Goal: Task Accomplishment & Management: Manage account settings

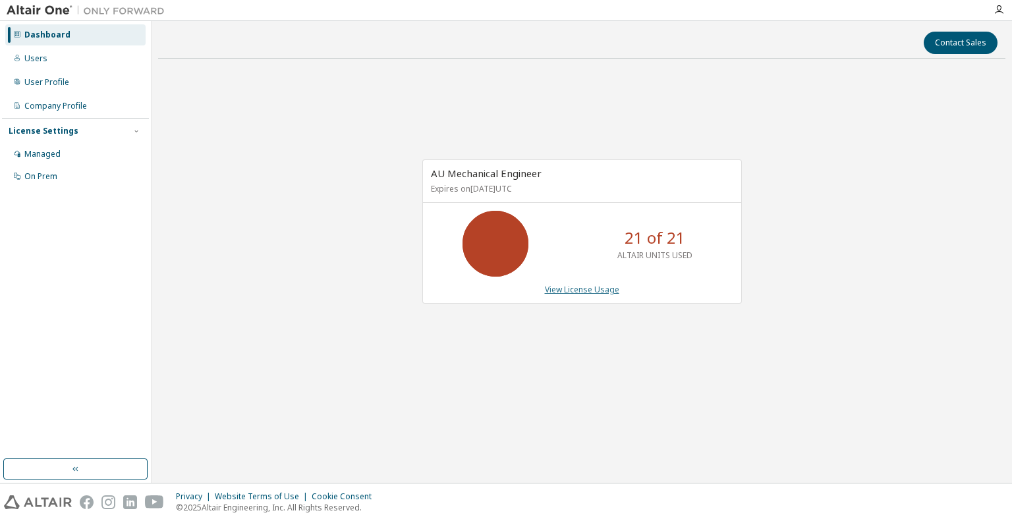
click at [588, 292] on link "View License Usage" at bounding box center [582, 289] width 74 height 11
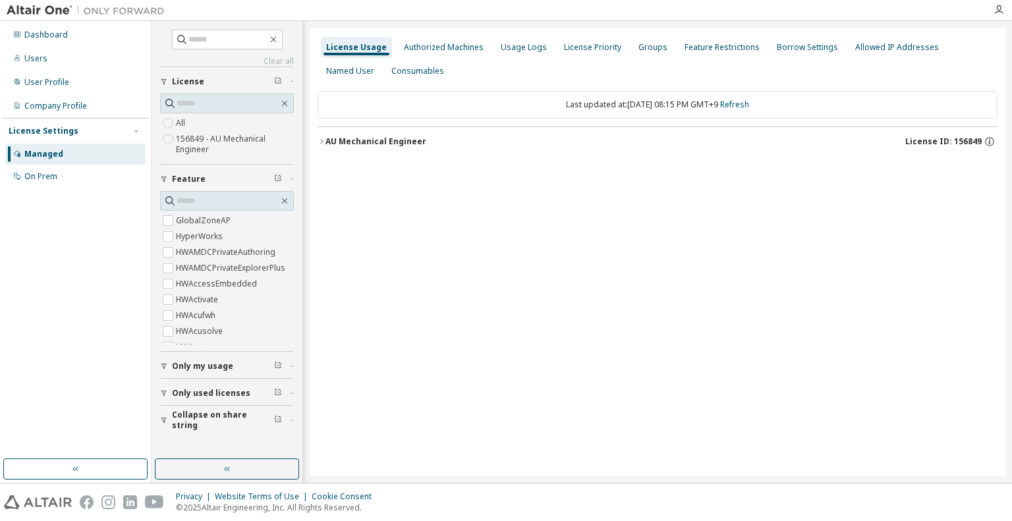
click at [378, 143] on div "AU Mechanical Engineer" at bounding box center [375, 141] width 101 height 11
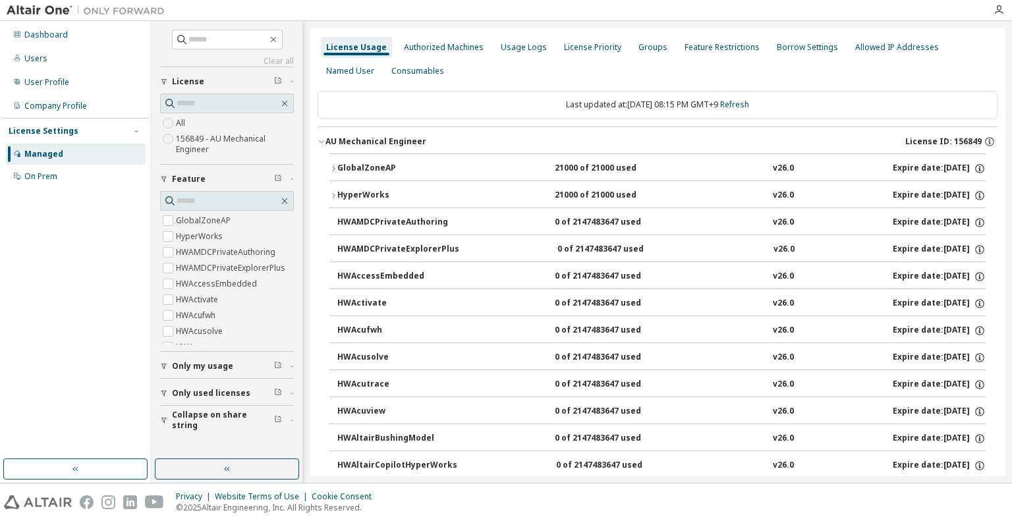
click at [366, 168] on div "GlobalZoneAP" at bounding box center [396, 169] width 119 height 12
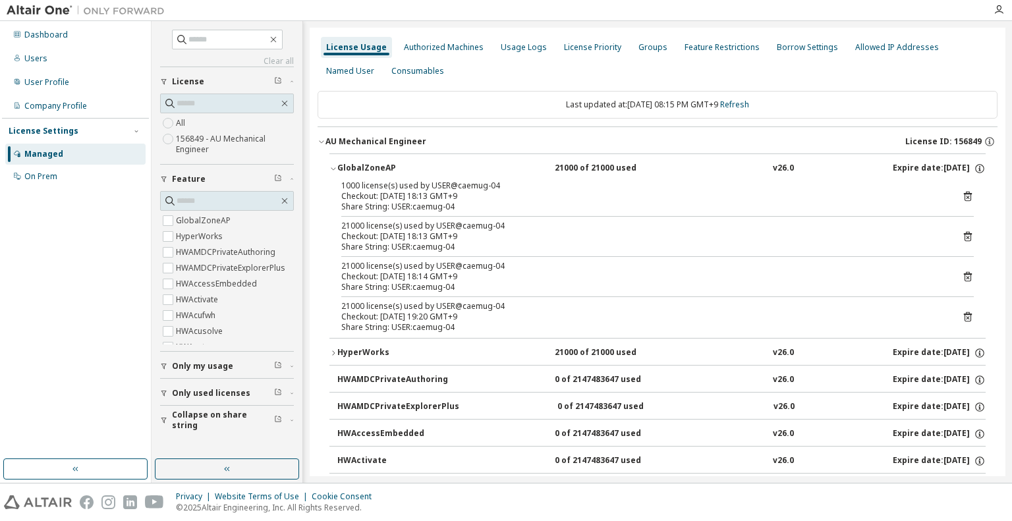
click at [364, 354] on div "HyperWorks" at bounding box center [396, 353] width 119 height 12
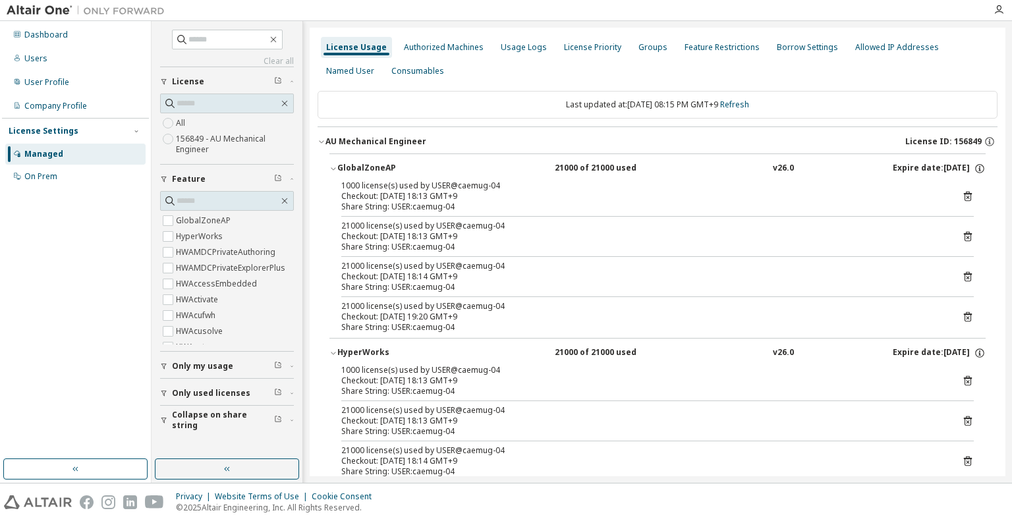
click at [964, 194] on icon at bounding box center [967, 197] width 8 height 10
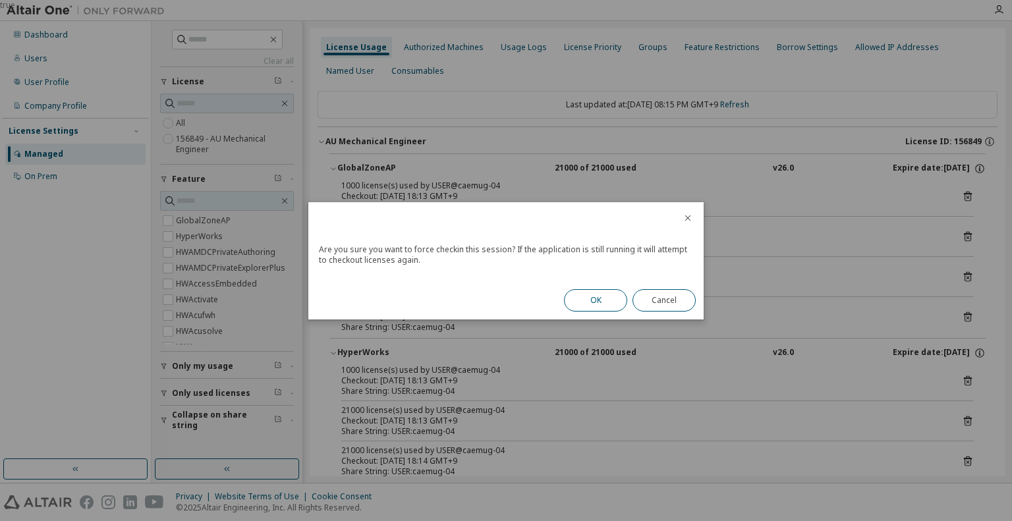
click at [605, 295] on button "OK" at bounding box center [595, 300] width 63 height 22
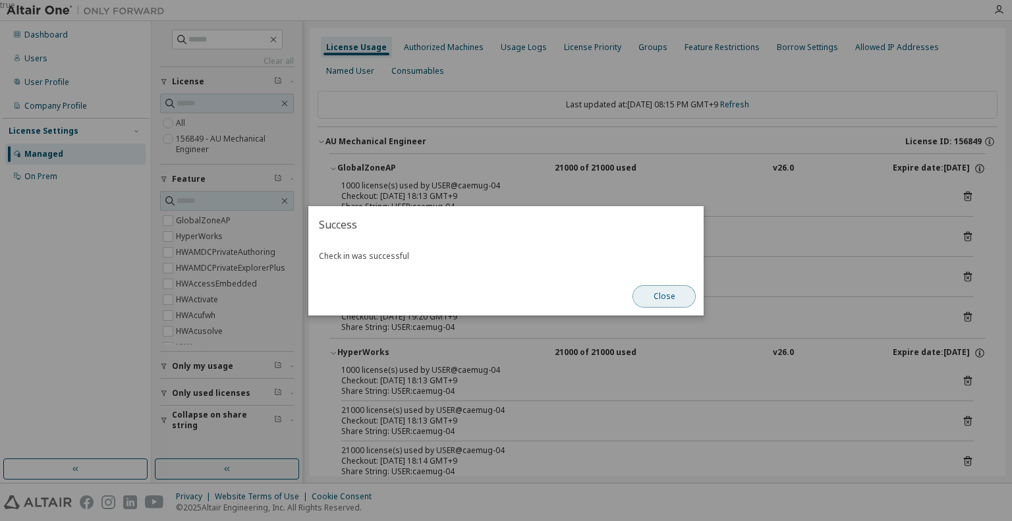
click at [657, 294] on button "Close" at bounding box center [663, 296] width 63 height 22
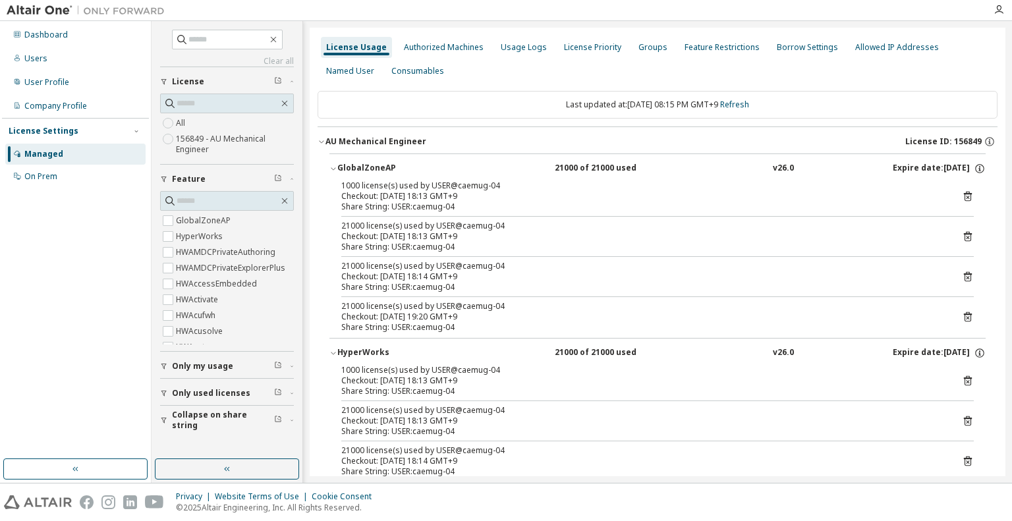
click at [961, 234] on icon at bounding box center [967, 236] width 12 height 12
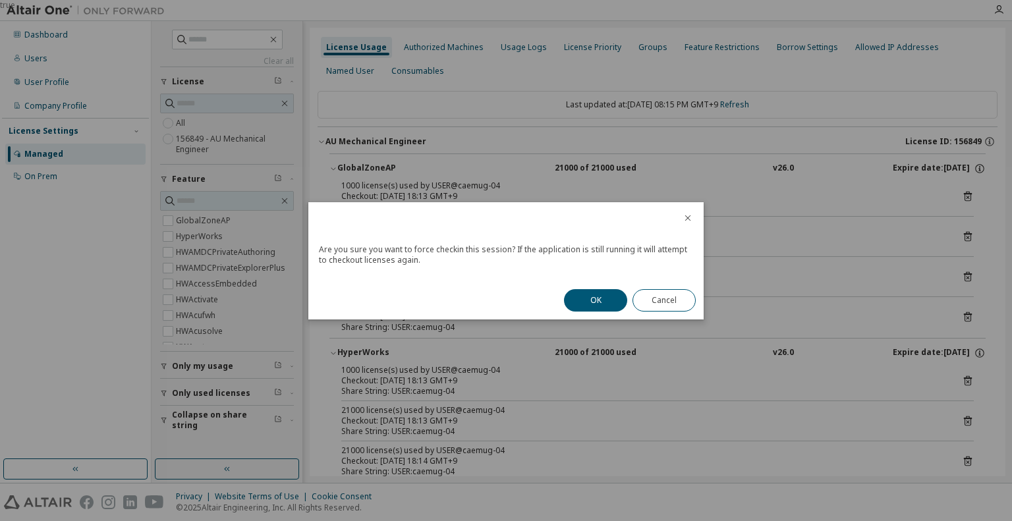
click at [607, 297] on button "OK" at bounding box center [595, 300] width 63 height 22
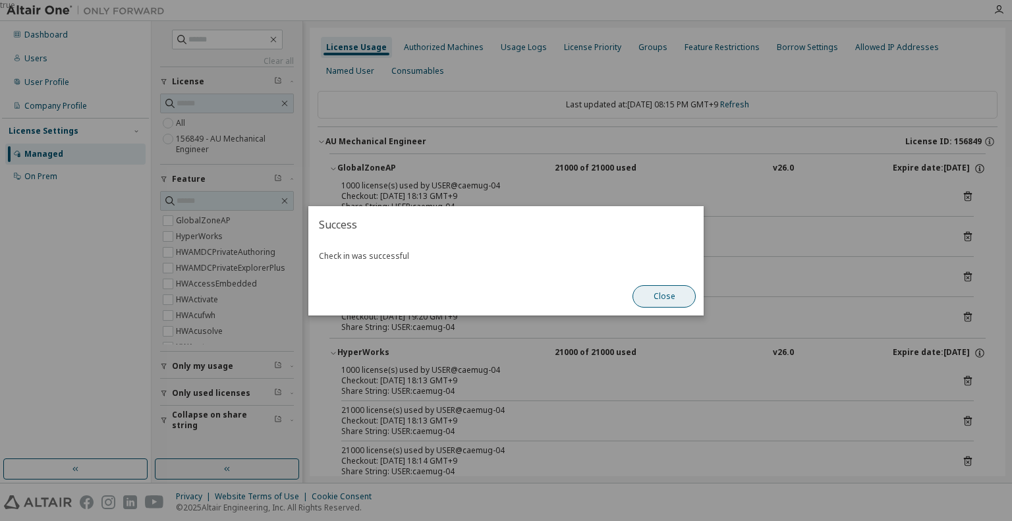
click at [661, 292] on button "Close" at bounding box center [663, 296] width 63 height 22
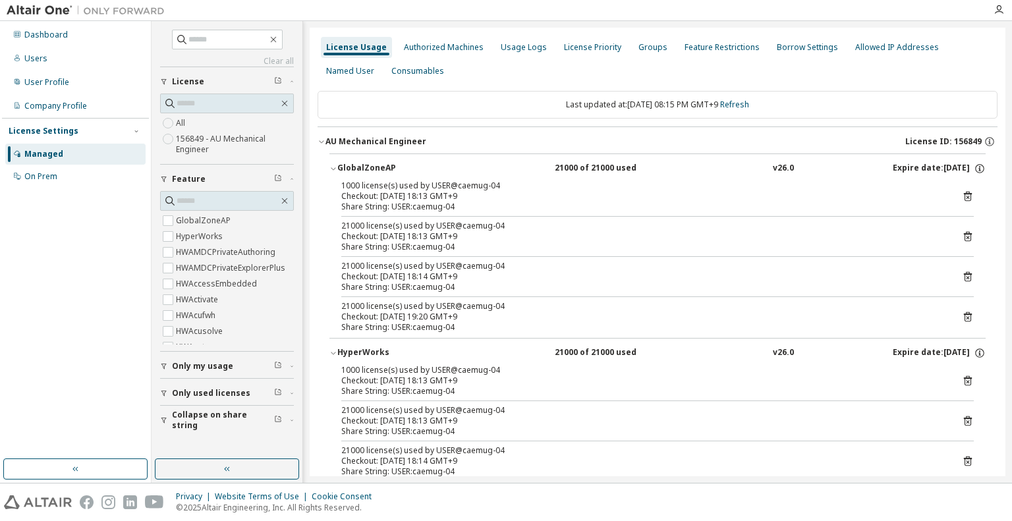
click at [961, 381] on icon at bounding box center [967, 381] width 12 height 12
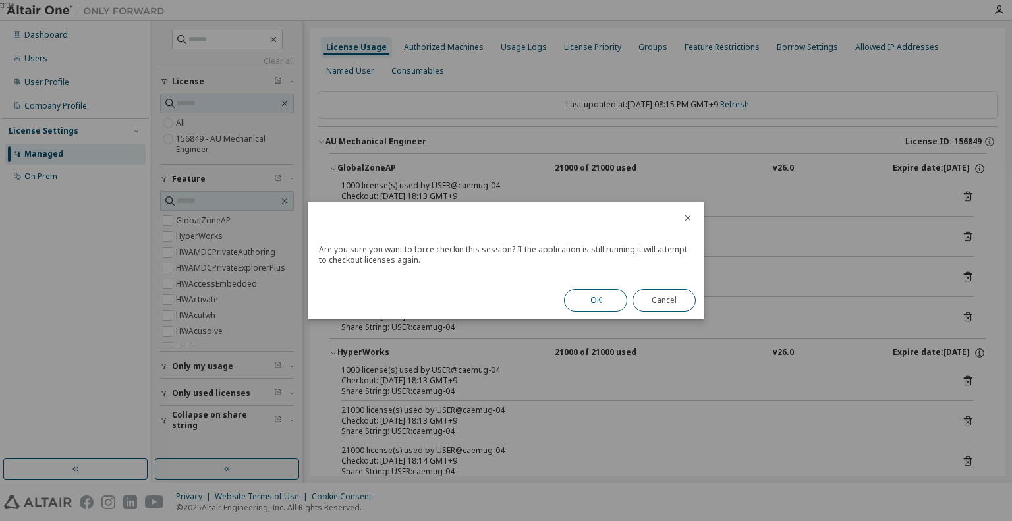
click at [591, 302] on button "OK" at bounding box center [595, 300] width 63 height 22
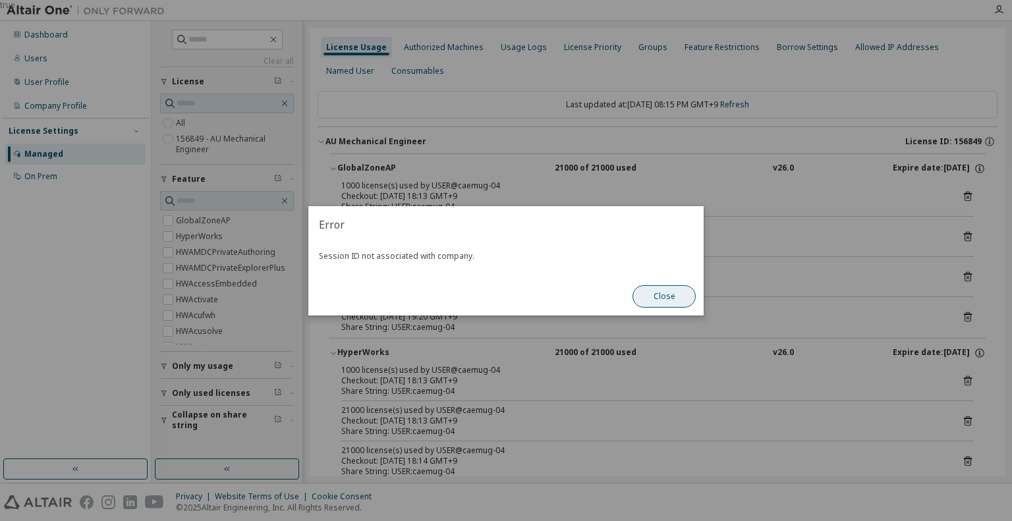
click at [655, 303] on button "Close" at bounding box center [663, 296] width 63 height 22
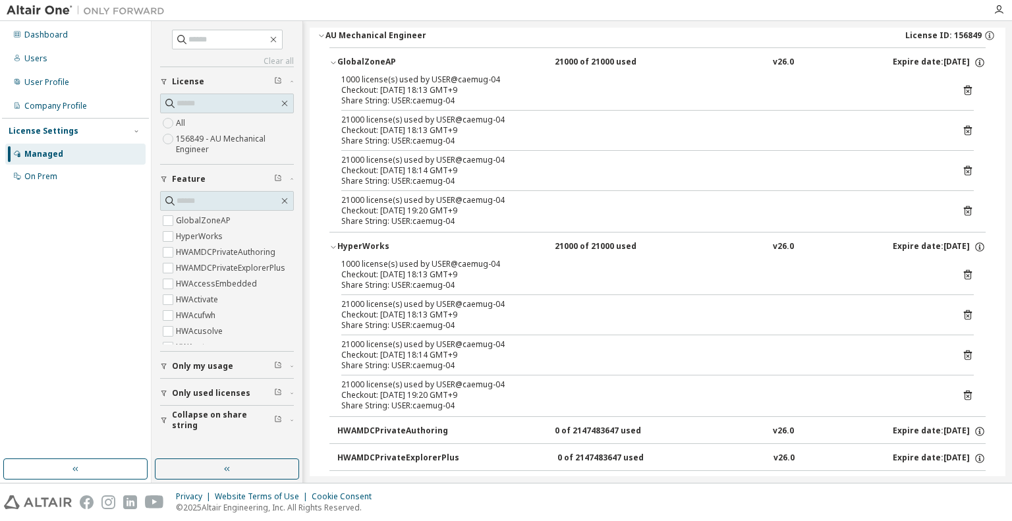
scroll to position [66, 0]
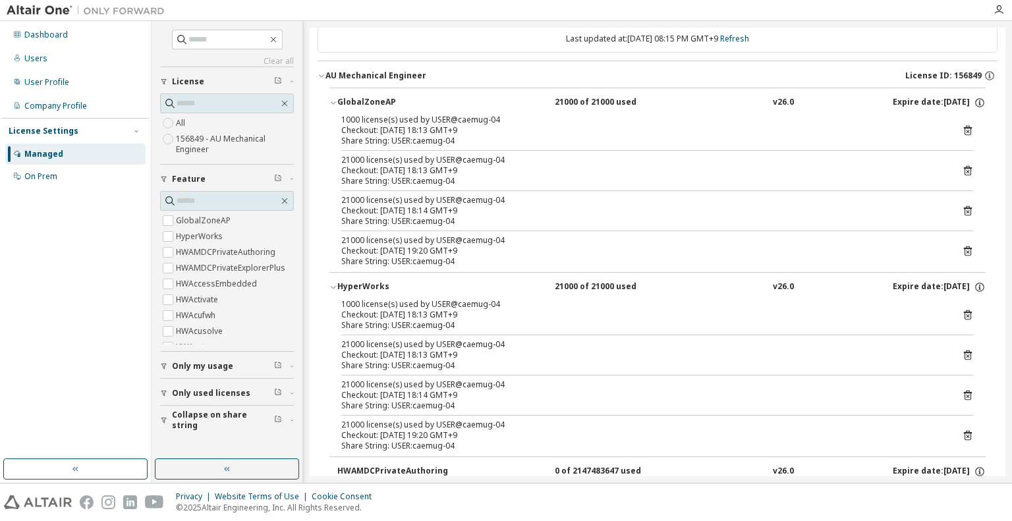
click at [963, 433] on icon at bounding box center [967, 436] width 8 height 10
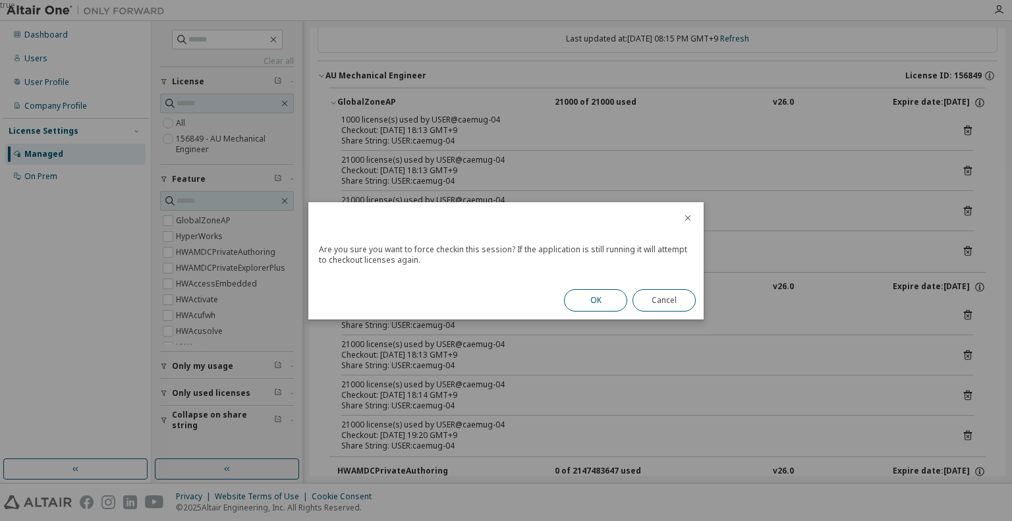
click at [609, 302] on button "OK" at bounding box center [595, 300] width 63 height 22
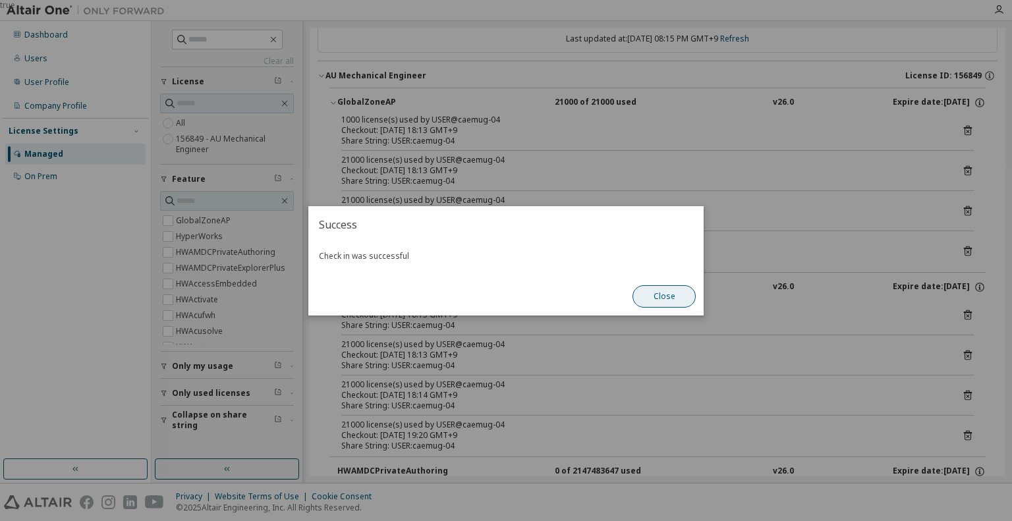
click at [661, 299] on button "Close" at bounding box center [663, 296] width 63 height 22
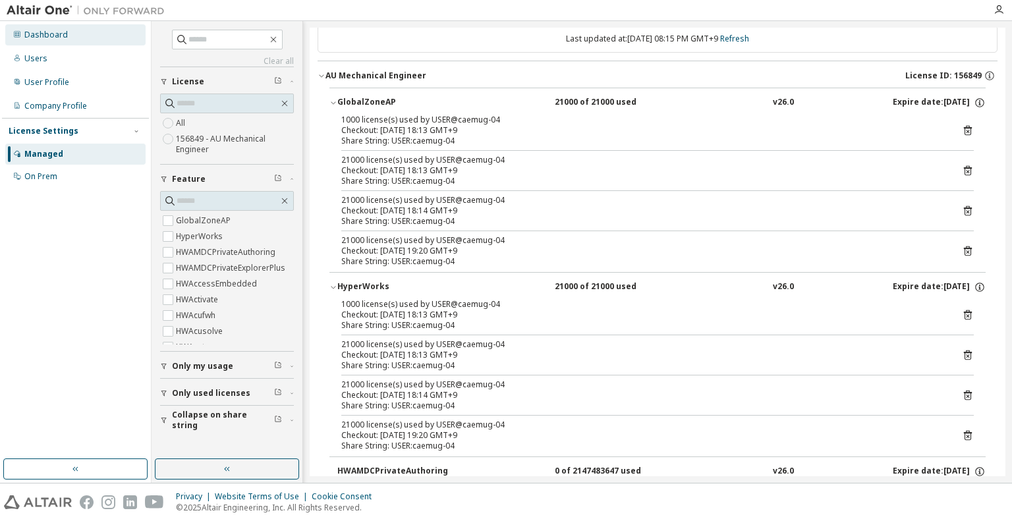
click at [40, 36] on div "Dashboard" at bounding box center [45, 35] width 43 height 11
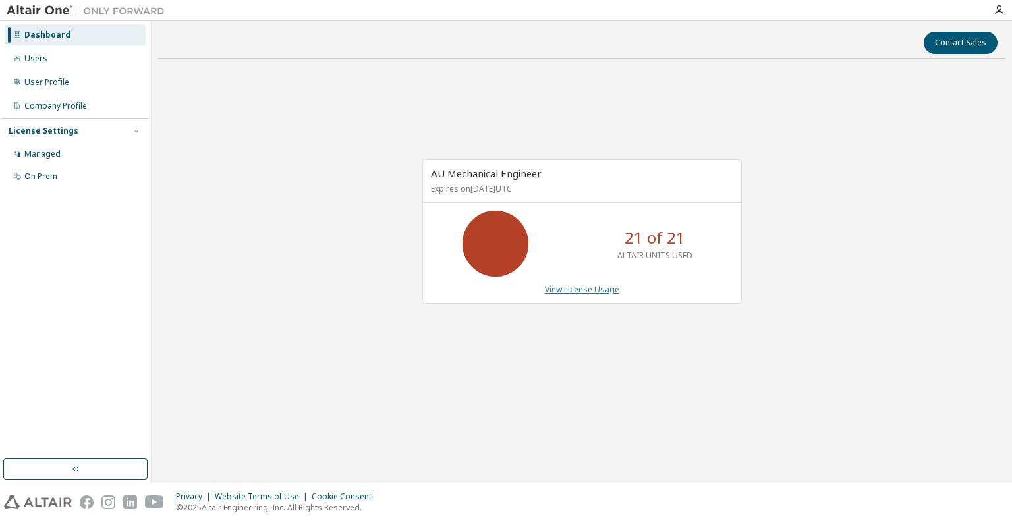
click at [609, 286] on link "View License Usage" at bounding box center [582, 289] width 74 height 11
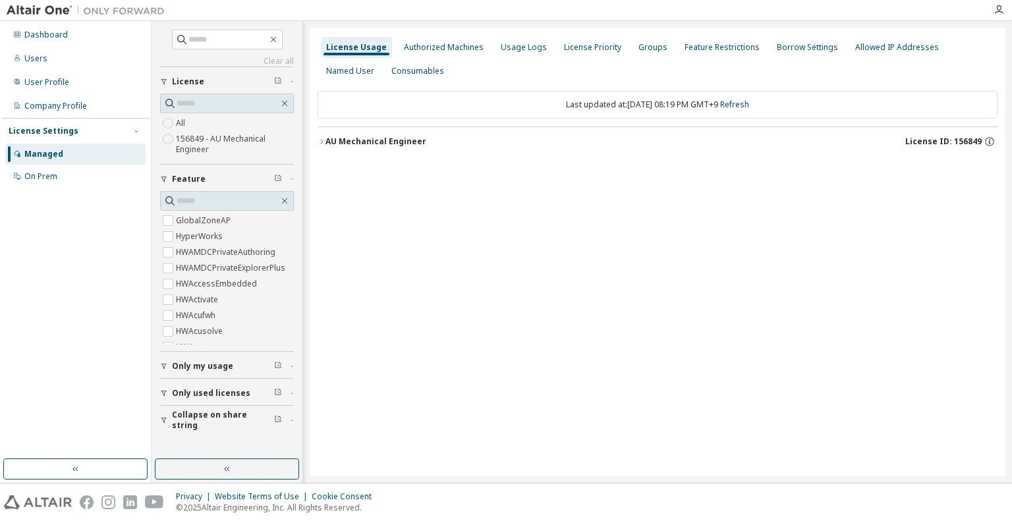
click at [392, 141] on div "AU Mechanical Engineer" at bounding box center [375, 141] width 101 height 11
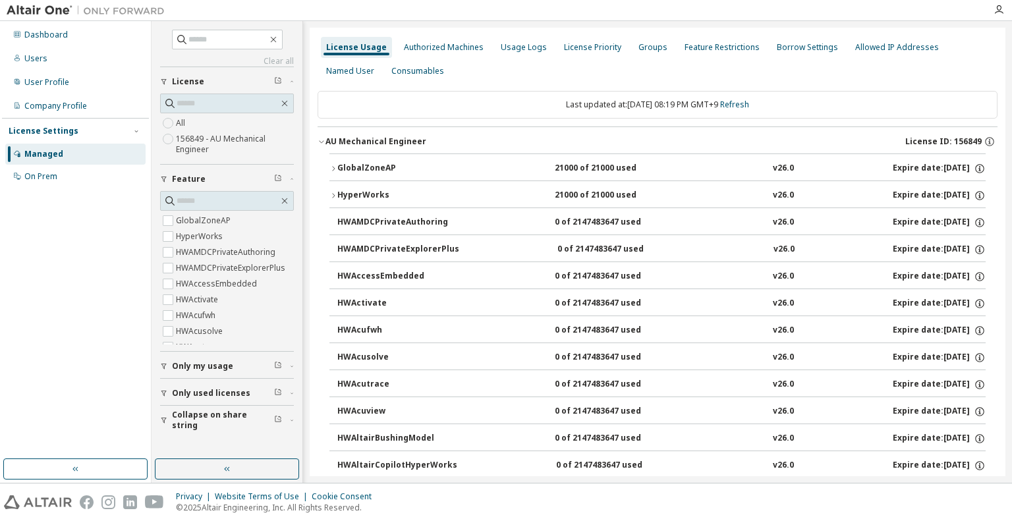
click at [350, 169] on div "GlobalZoneAP" at bounding box center [396, 169] width 119 height 12
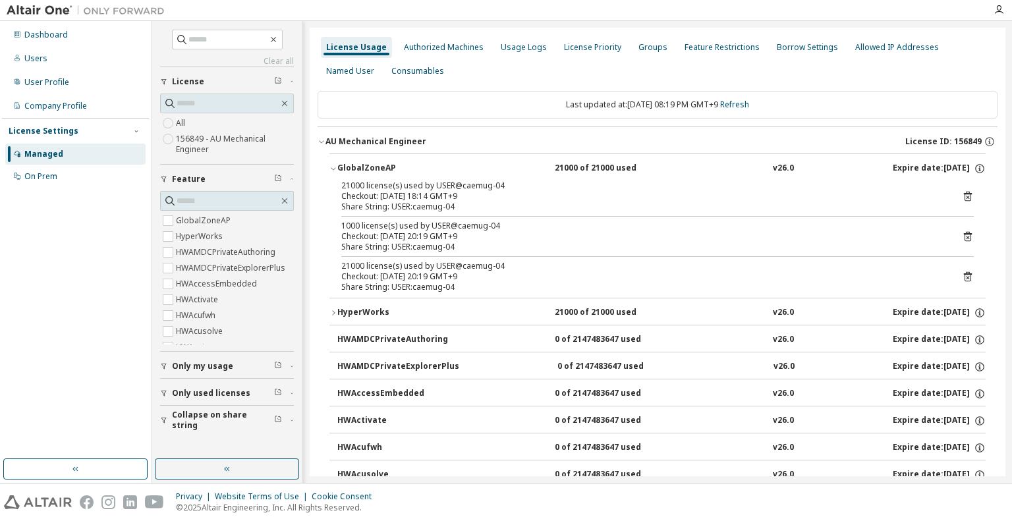
click at [961, 275] on icon at bounding box center [967, 277] width 12 height 12
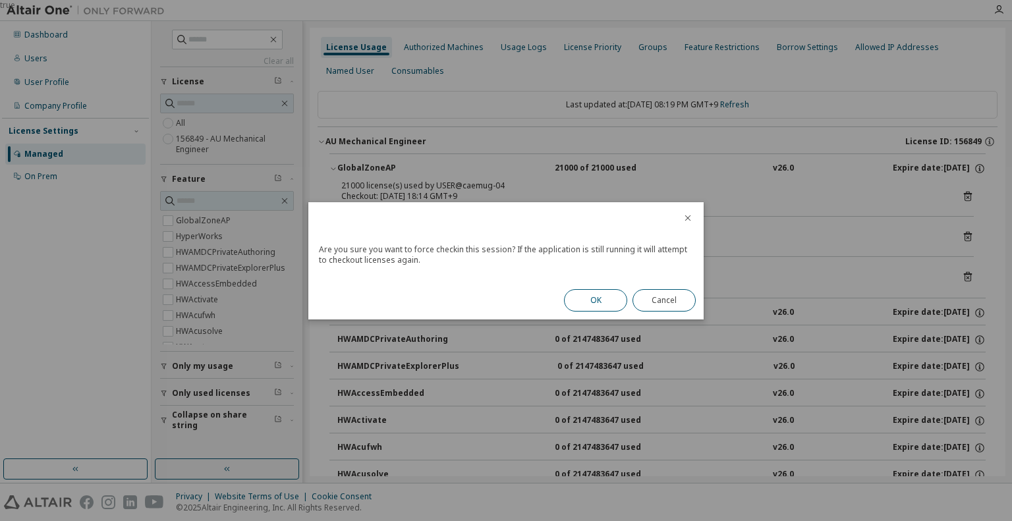
click at [609, 296] on button "OK" at bounding box center [595, 300] width 63 height 22
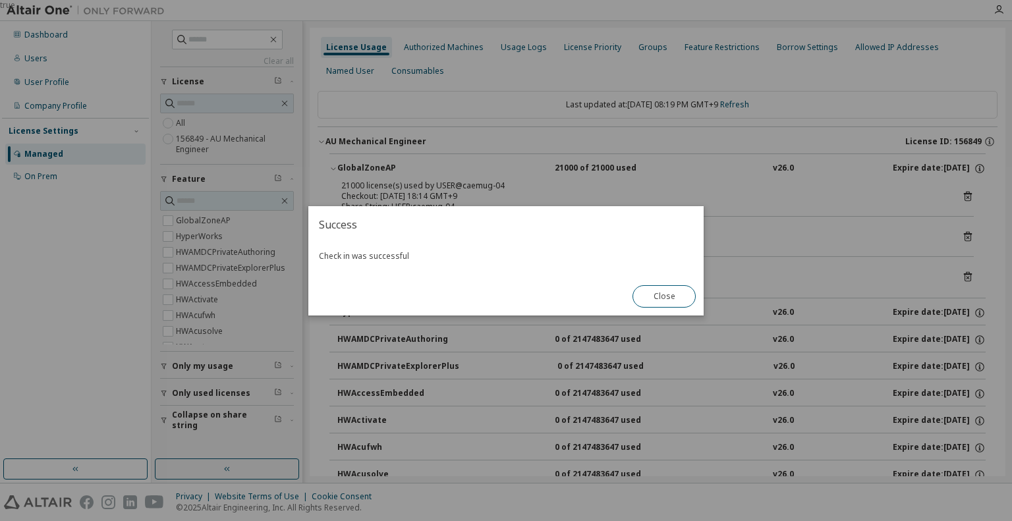
click at [655, 293] on button "Close" at bounding box center [663, 296] width 63 height 22
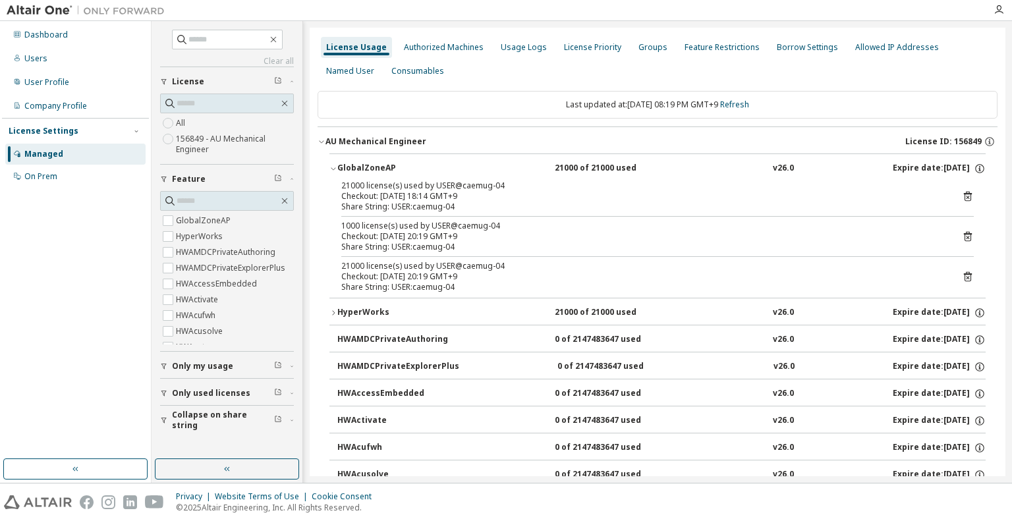
click at [961, 236] on icon at bounding box center [967, 236] width 12 height 12
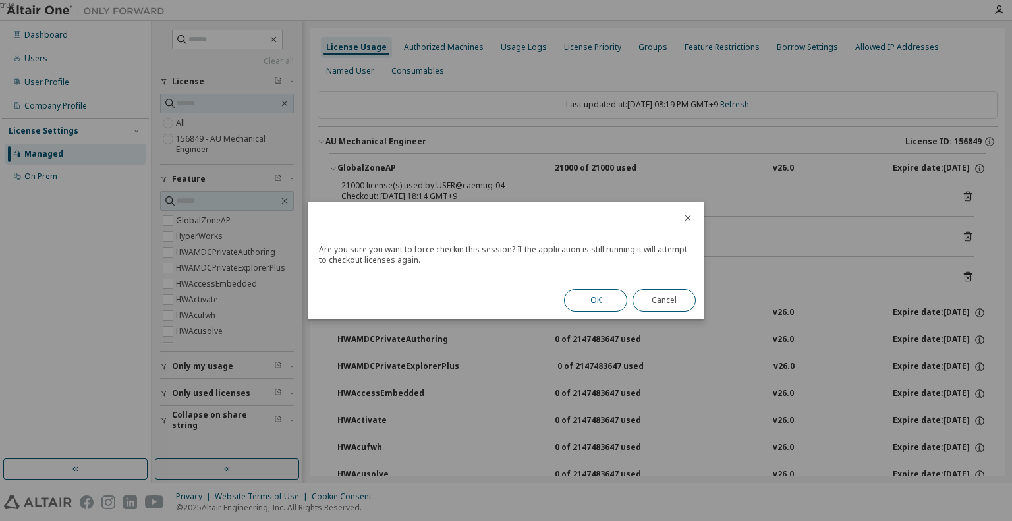
click at [609, 299] on button "OK" at bounding box center [595, 300] width 63 height 22
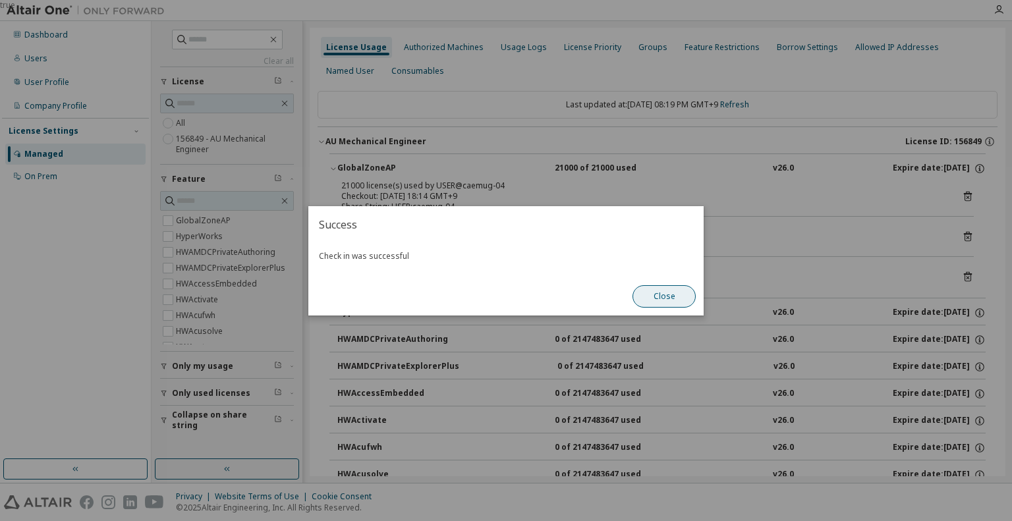
drag, startPoint x: 609, startPoint y: 300, endPoint x: 664, endPoint y: 295, distance: 54.9
click at [599, 295] on div "Success Check in was successful Close" at bounding box center [505, 260] width 395 height 109
click at [664, 295] on button "Close" at bounding box center [663, 296] width 63 height 22
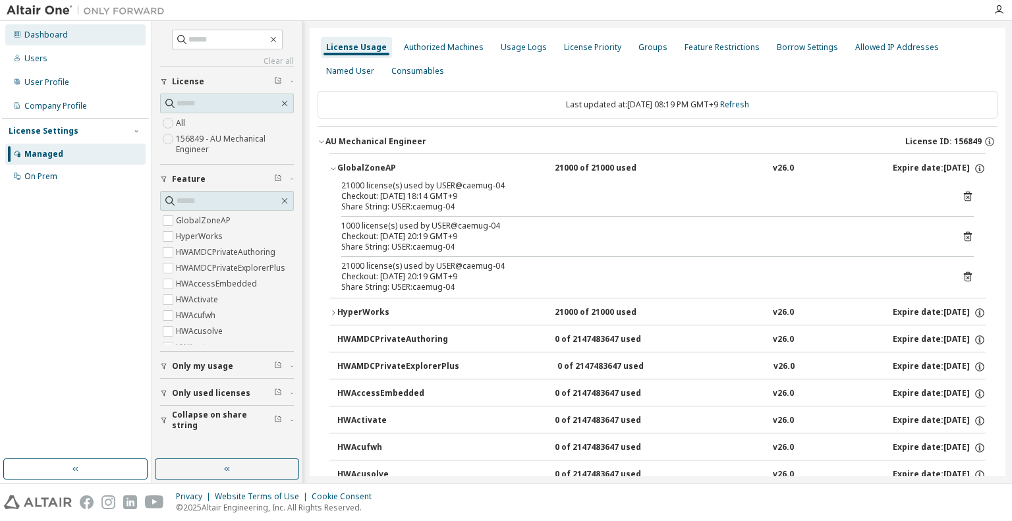
click at [49, 39] on div "Dashboard" at bounding box center [45, 35] width 43 height 11
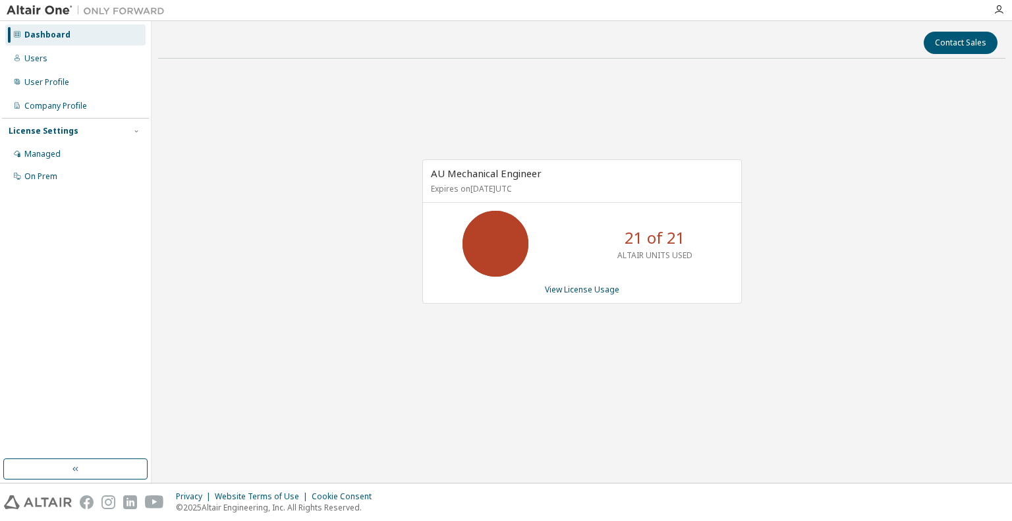
drag, startPoint x: 612, startPoint y: 297, endPoint x: 612, endPoint y: 289, distance: 7.9
click at [612, 296] on div "AU Mechanical Engineer Expires on [DATE] UTC 21 of 21 ALTAIR UNITS USED View Li…" at bounding box center [581, 231] width 319 height 144
click at [609, 284] on link "View License Usage" at bounding box center [582, 289] width 74 height 11
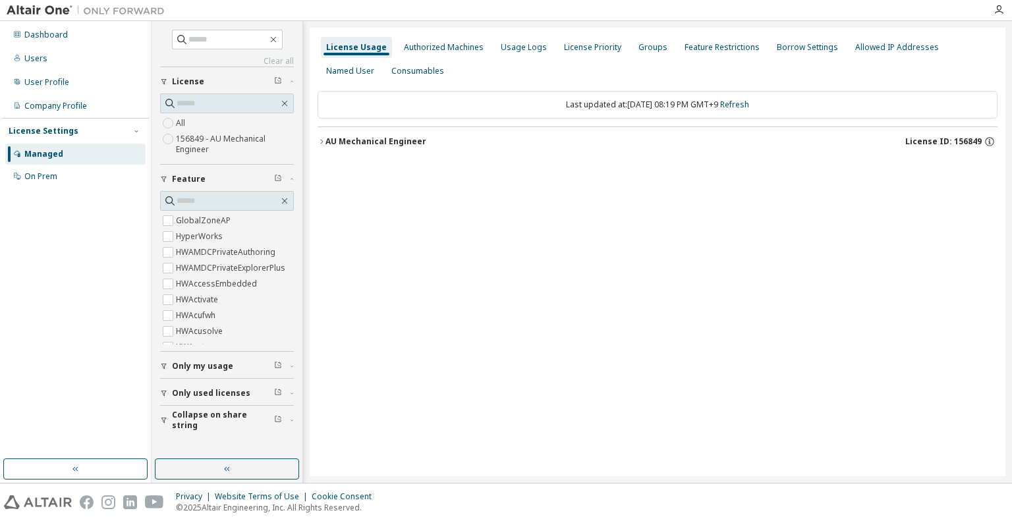
click at [398, 142] on div "AU Mechanical Engineer" at bounding box center [375, 141] width 101 height 11
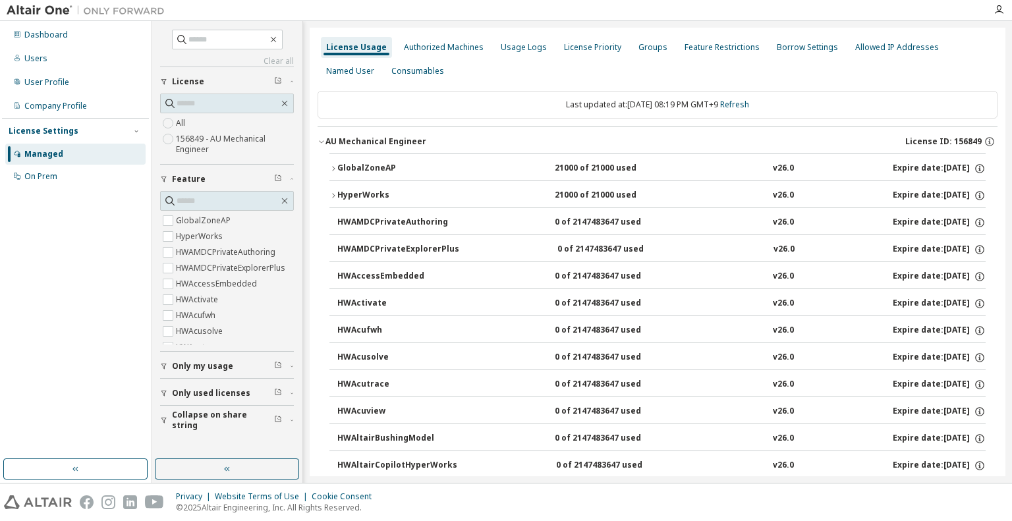
click at [375, 173] on button "GlobalZoneAP 21000 of 21000 used v26.0 Expire date: [DATE]" at bounding box center [657, 168] width 656 height 29
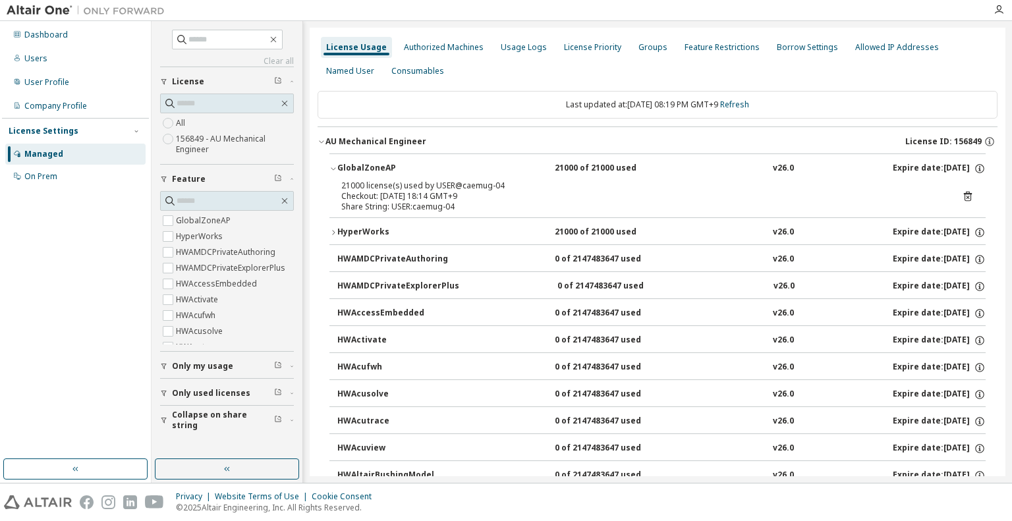
click at [335, 168] on icon "button" at bounding box center [333, 169] width 8 height 8
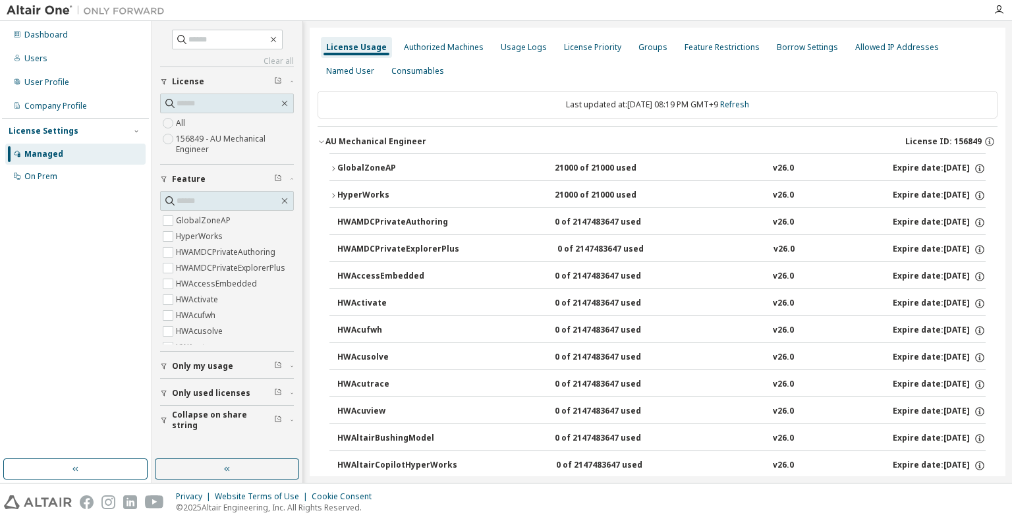
click at [335, 168] on icon "button" at bounding box center [333, 169] width 8 height 8
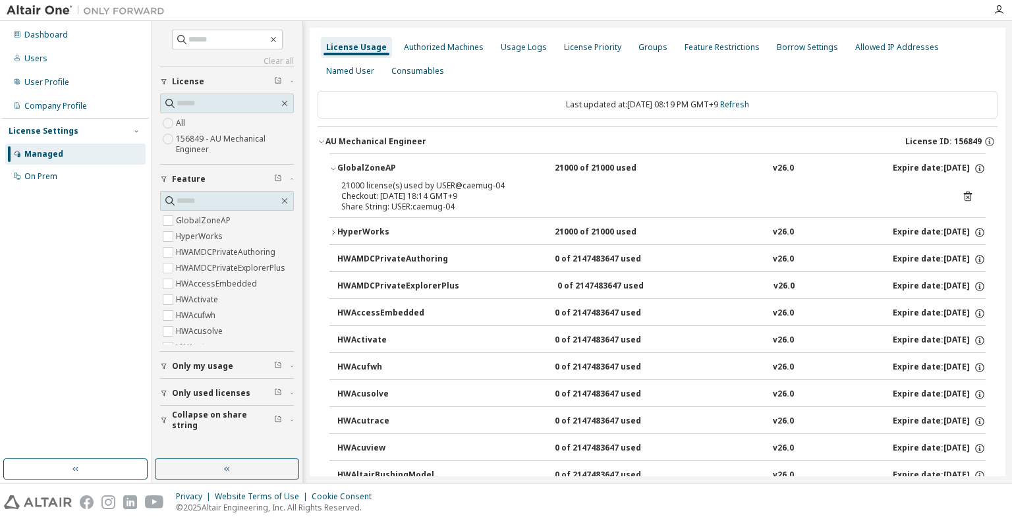
click at [965, 196] on icon at bounding box center [966, 197] width 3 height 3
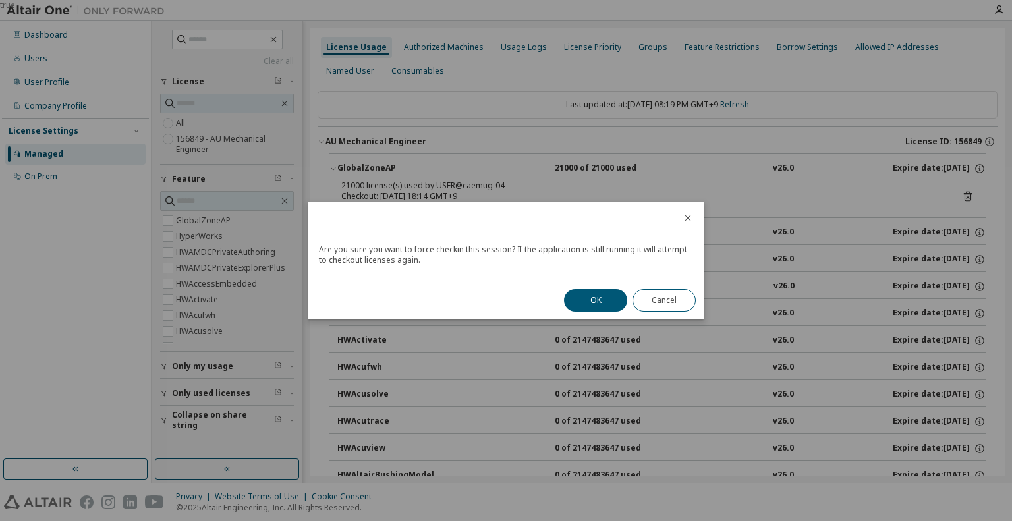
click at [588, 308] on button "OK" at bounding box center [595, 300] width 63 height 22
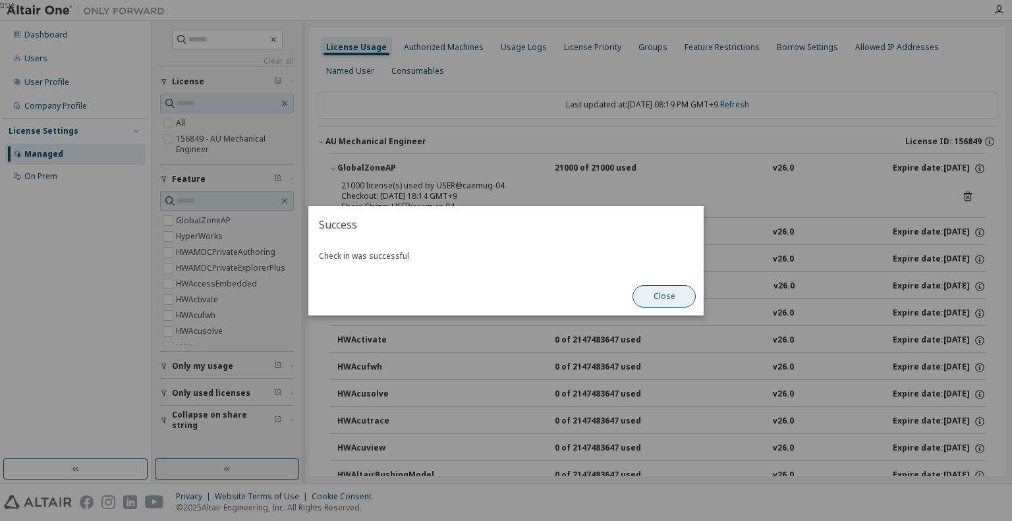
click at [667, 294] on button "Close" at bounding box center [663, 296] width 63 height 22
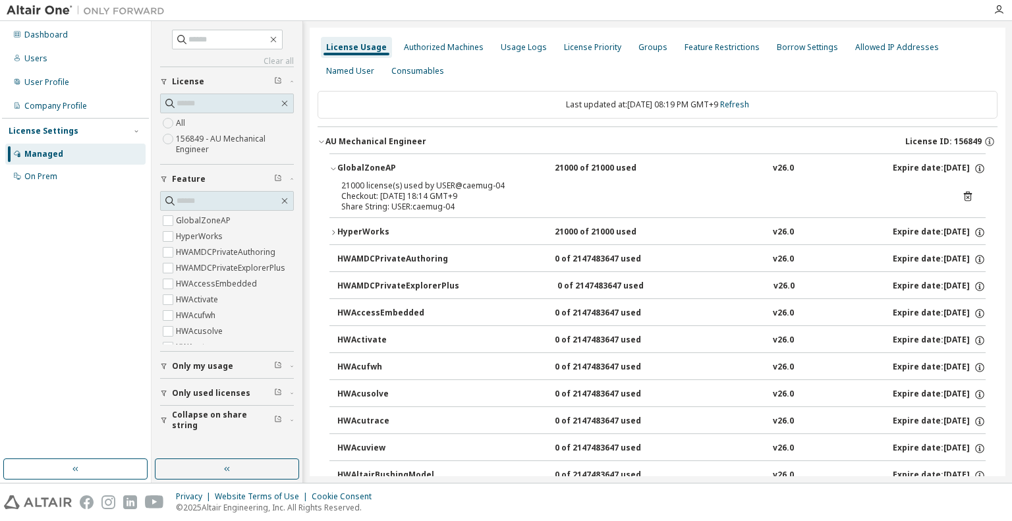
click at [335, 230] on icon "button" at bounding box center [333, 233] width 8 height 8
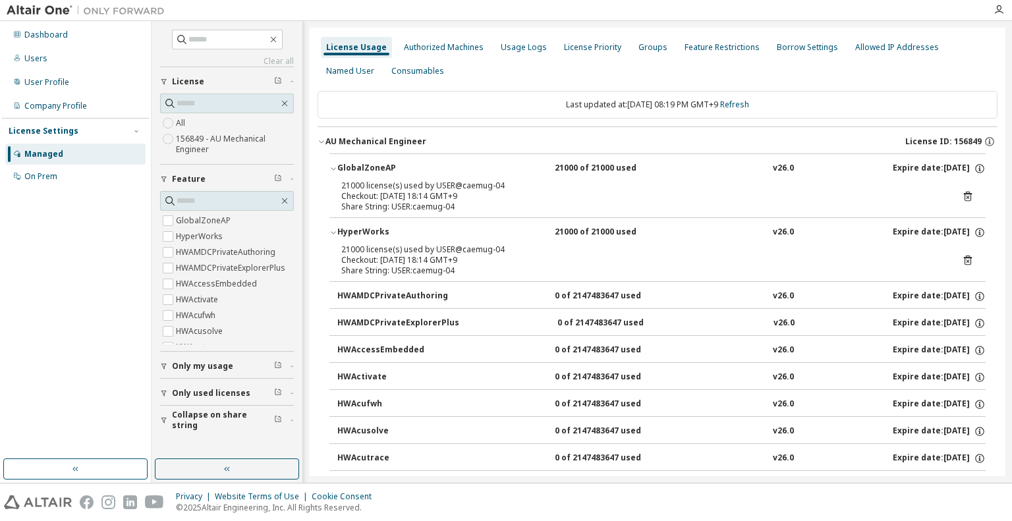
click at [963, 259] on icon at bounding box center [967, 260] width 12 height 12
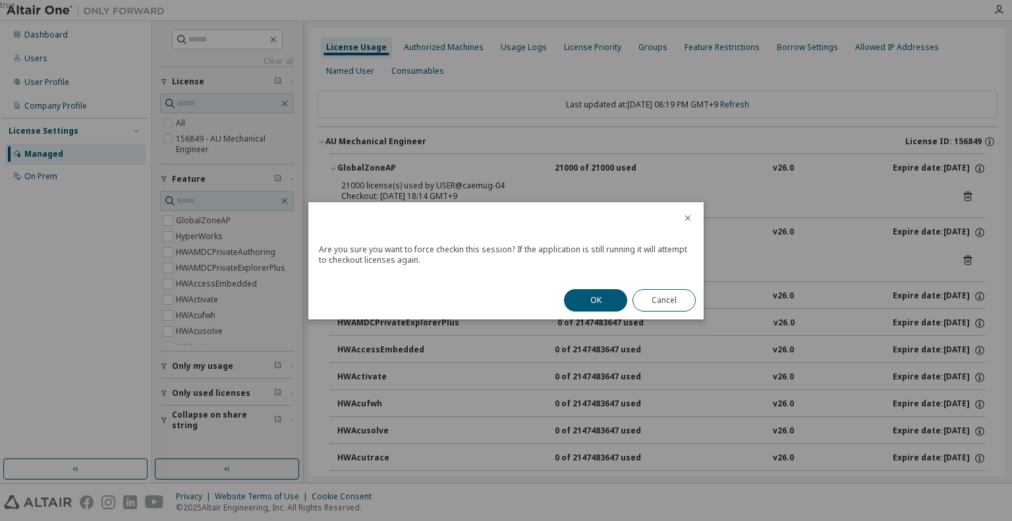
click at [595, 303] on button "OK" at bounding box center [595, 300] width 63 height 22
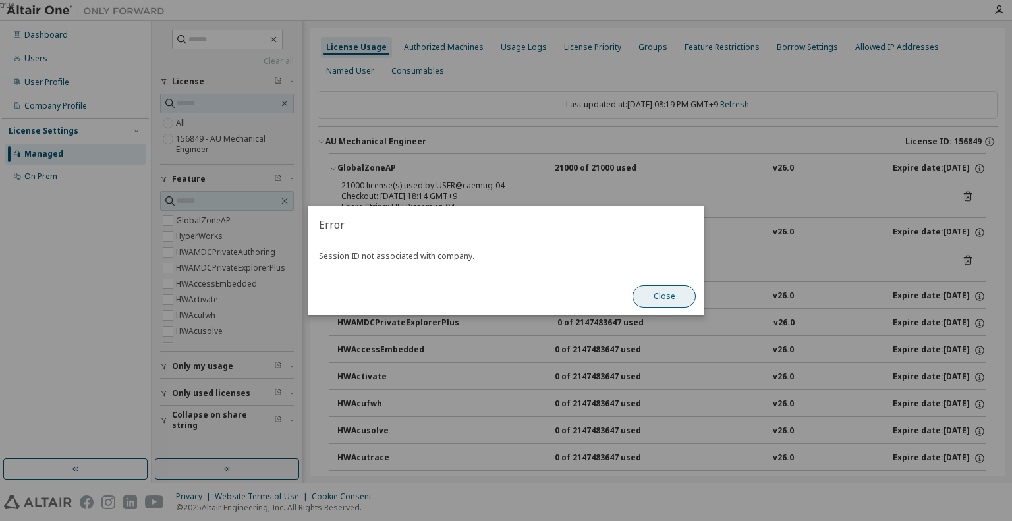
click at [655, 294] on button "Close" at bounding box center [663, 296] width 63 height 22
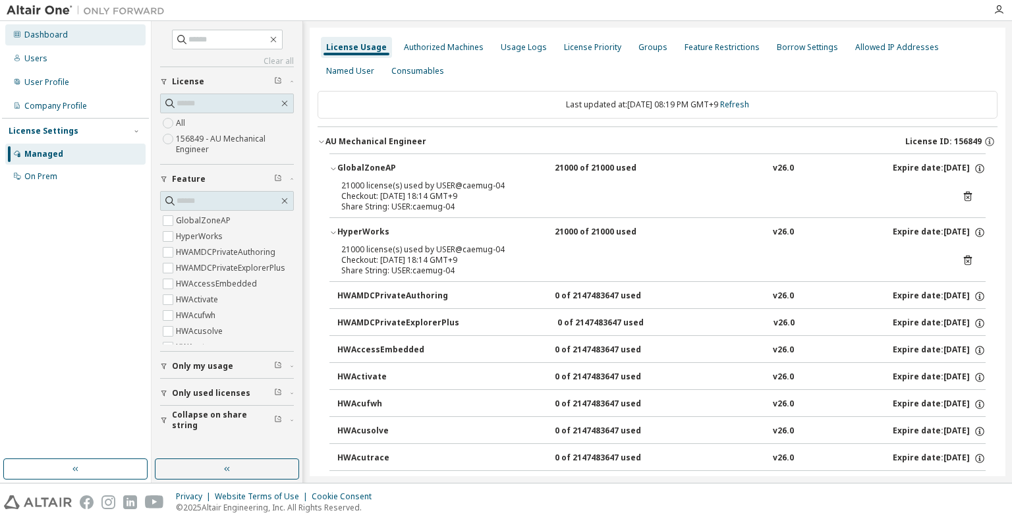
click at [58, 36] on div "Dashboard" at bounding box center [45, 35] width 43 height 11
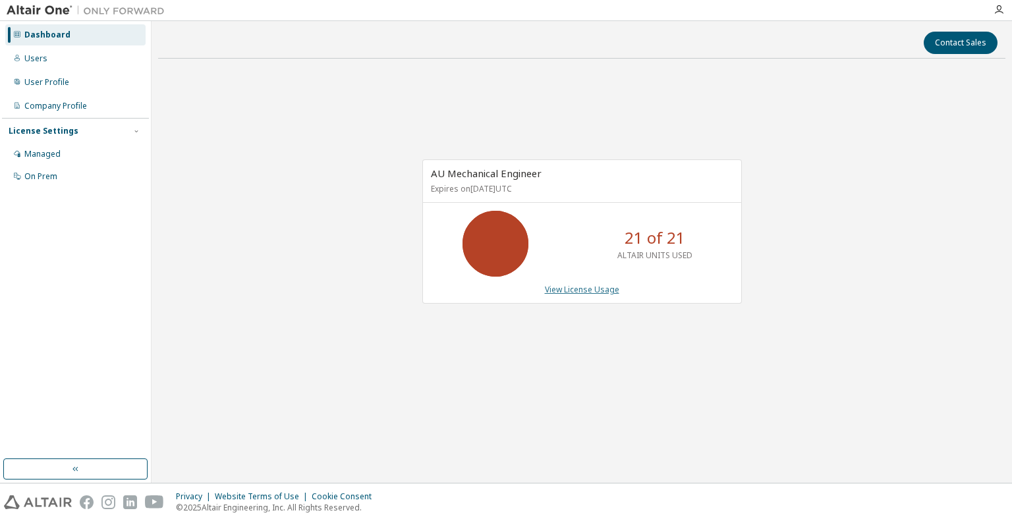
click at [593, 289] on link "View License Usage" at bounding box center [582, 289] width 74 height 11
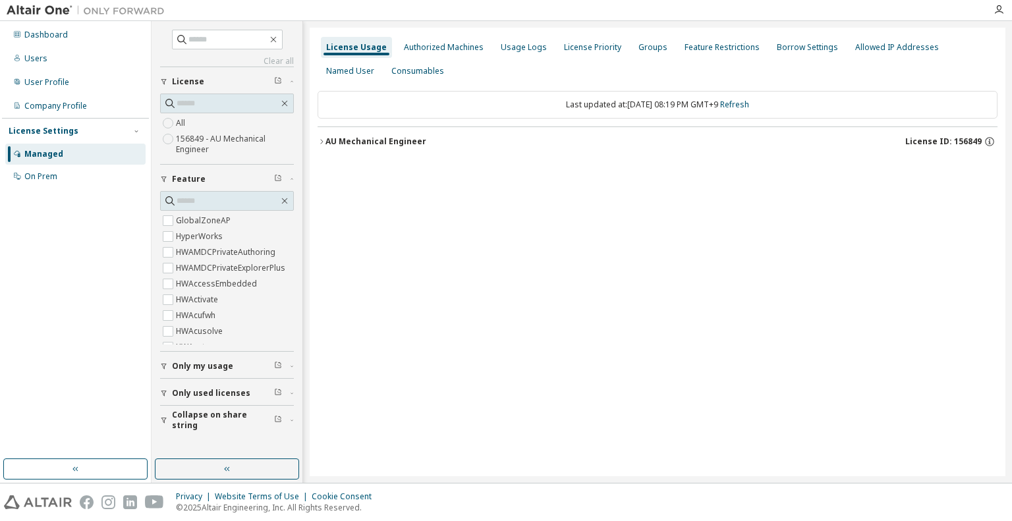
click at [368, 141] on div "AU Mechanical Engineer" at bounding box center [375, 141] width 101 height 11
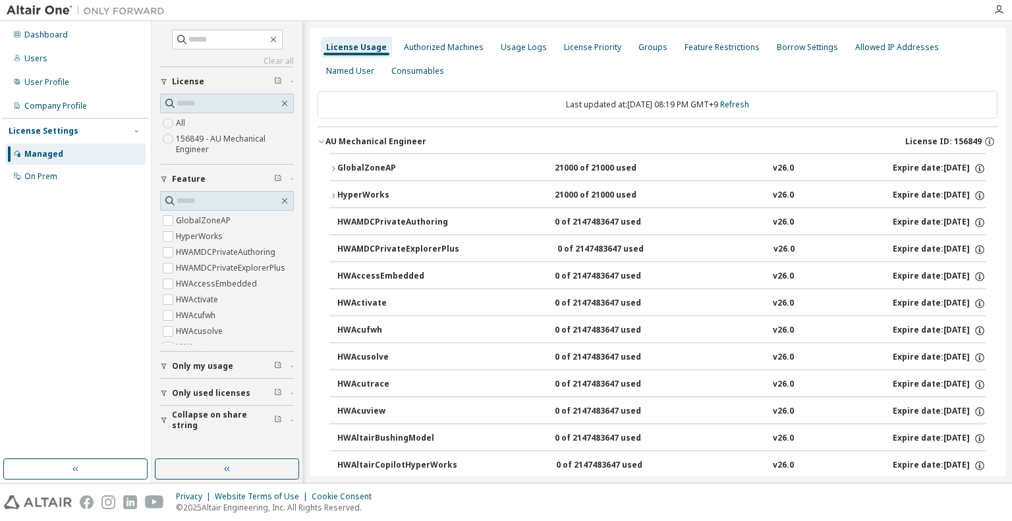
click at [357, 173] on div "GlobalZoneAP" at bounding box center [396, 169] width 119 height 12
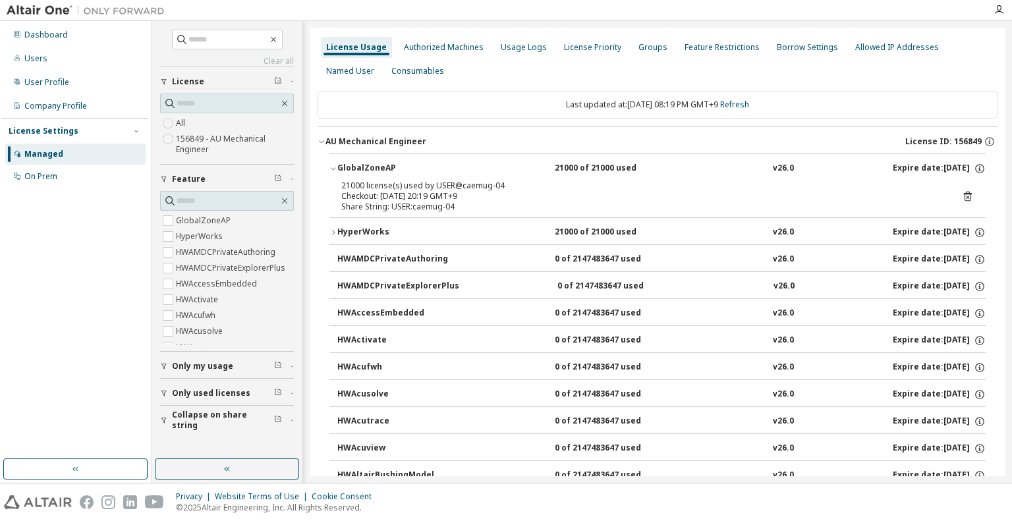
click at [965, 195] on icon at bounding box center [967, 196] width 12 height 12
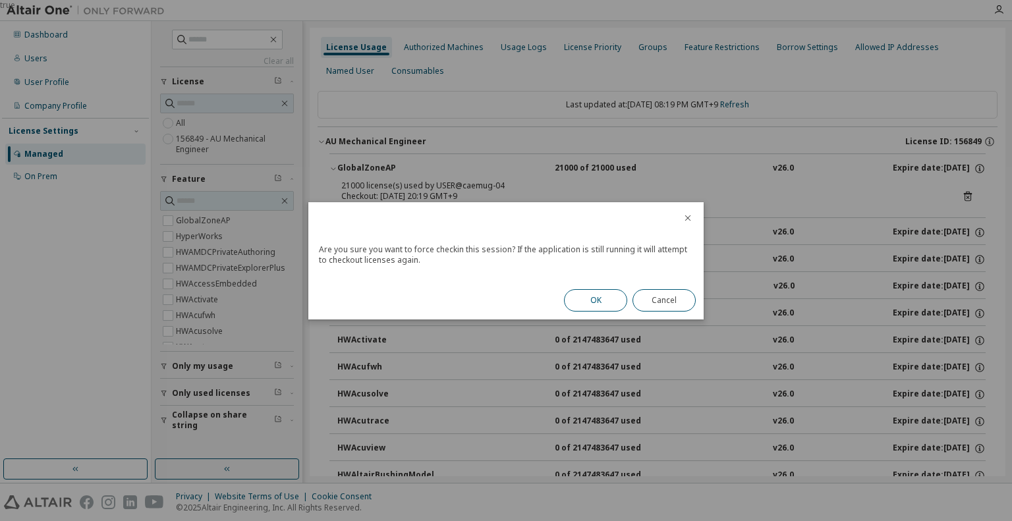
click at [620, 300] on button "OK" at bounding box center [595, 300] width 63 height 22
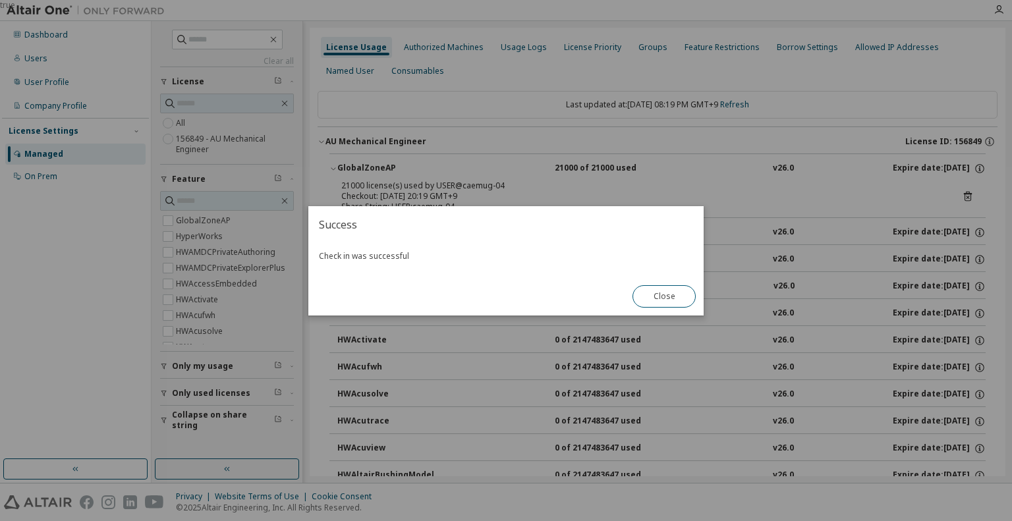
click button "Close" at bounding box center [663, 296] width 63 height 22
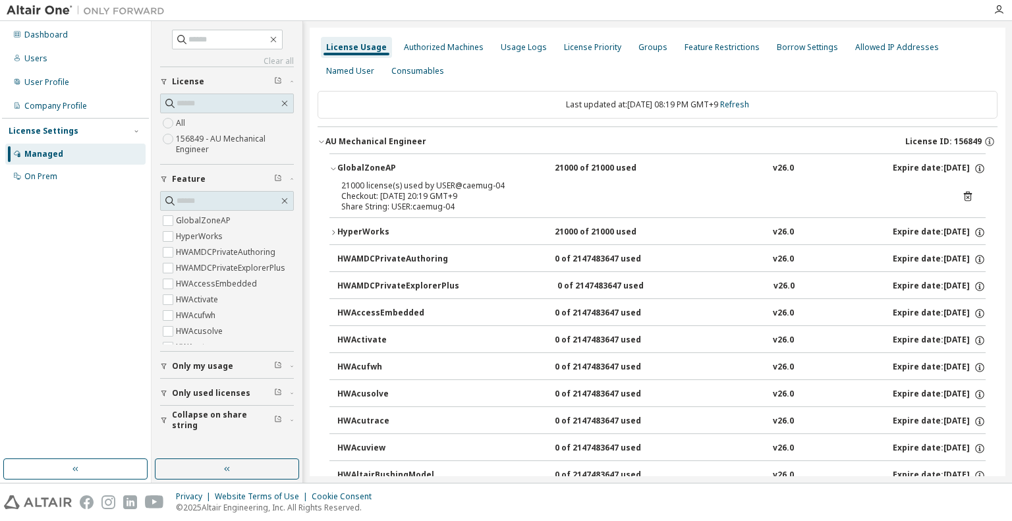
click at [961, 195] on icon at bounding box center [967, 196] width 12 height 12
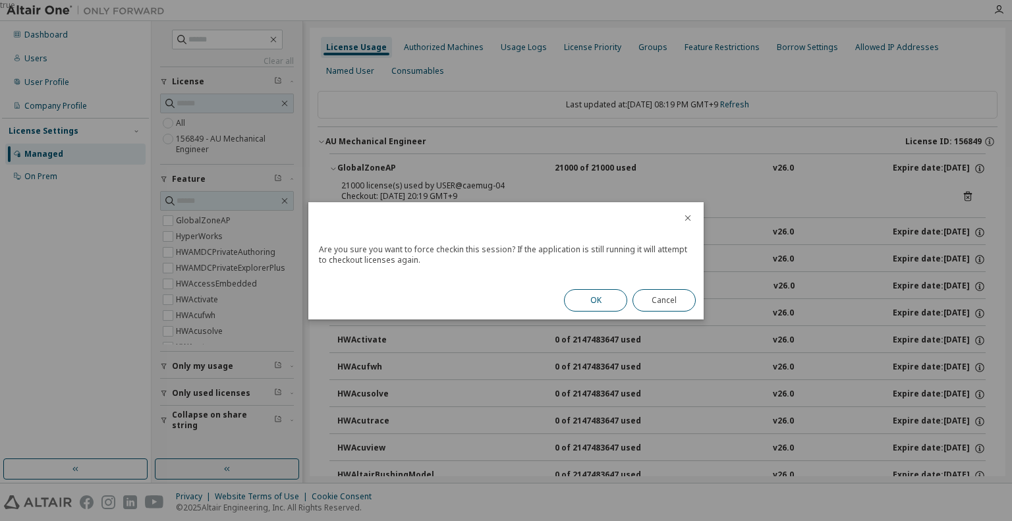
click at [609, 296] on button "OK" at bounding box center [595, 300] width 63 height 22
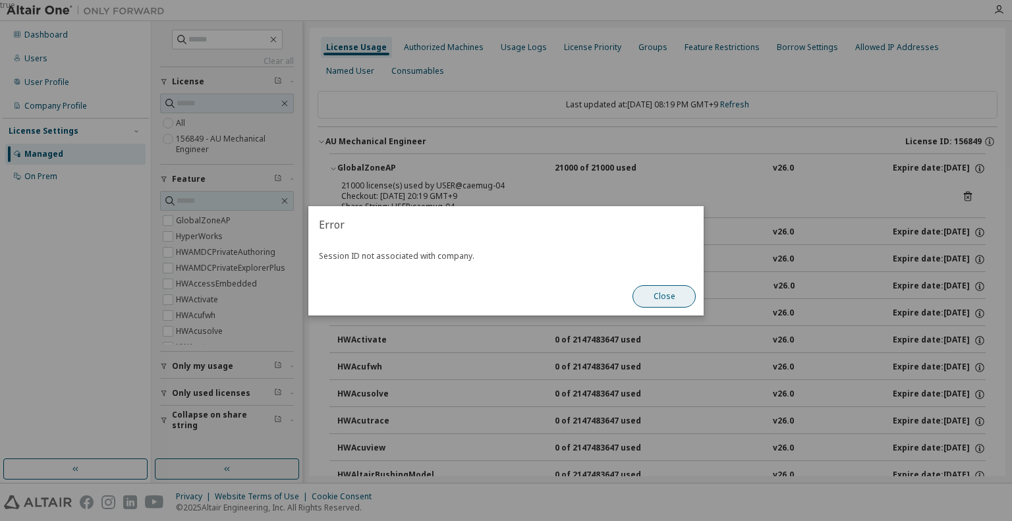
click at [660, 300] on button "Close" at bounding box center [663, 296] width 63 height 22
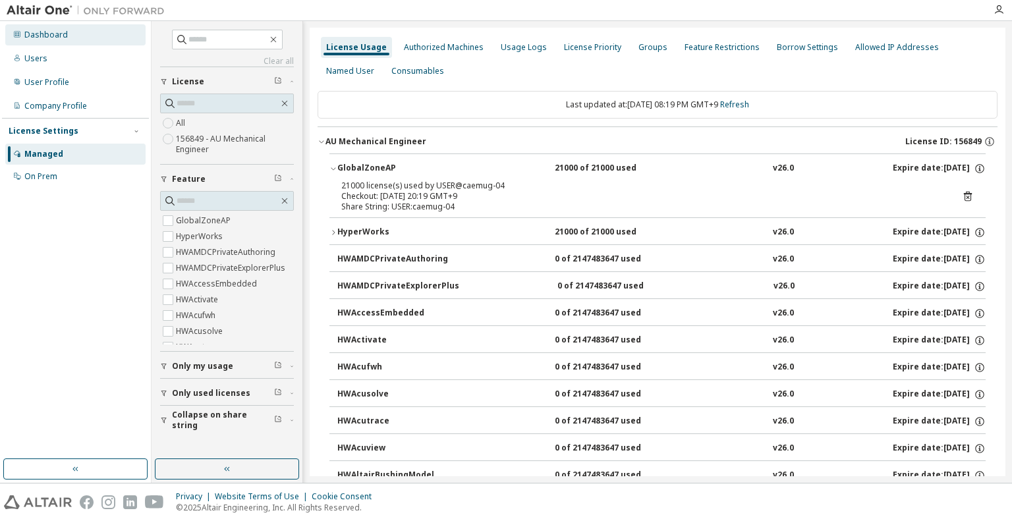
click at [30, 36] on div "Dashboard" at bounding box center [45, 35] width 43 height 11
